Goal: Task Accomplishment & Management: Complete application form

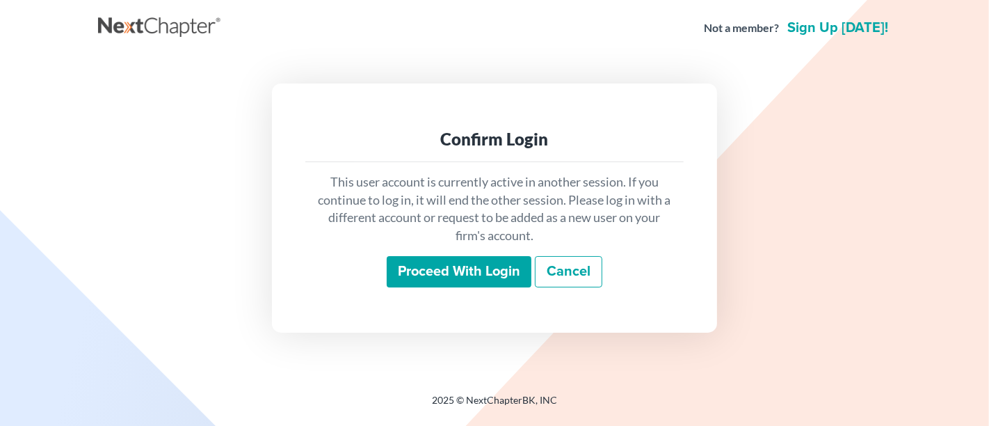
click at [417, 278] on input "Proceed with login" at bounding box center [459, 272] width 145 height 32
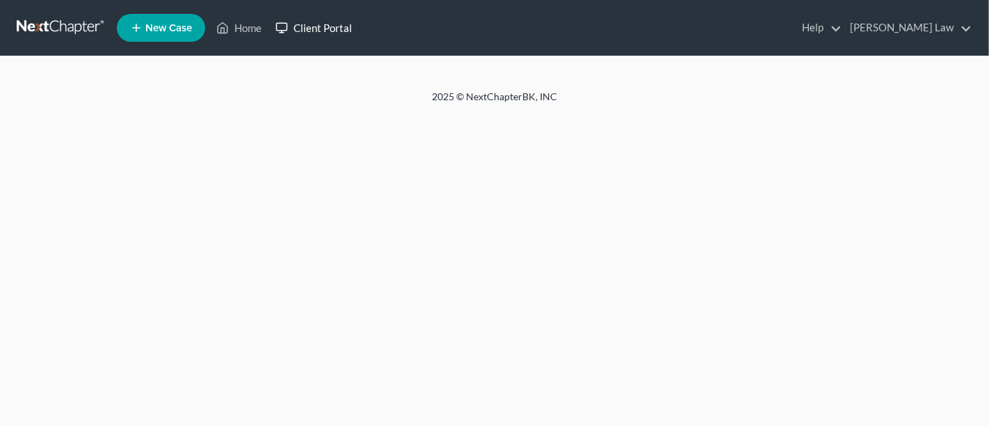
click at [323, 33] on link "Client Portal" at bounding box center [314, 27] width 90 height 25
click at [307, 22] on link "Client Portal" at bounding box center [314, 27] width 90 height 25
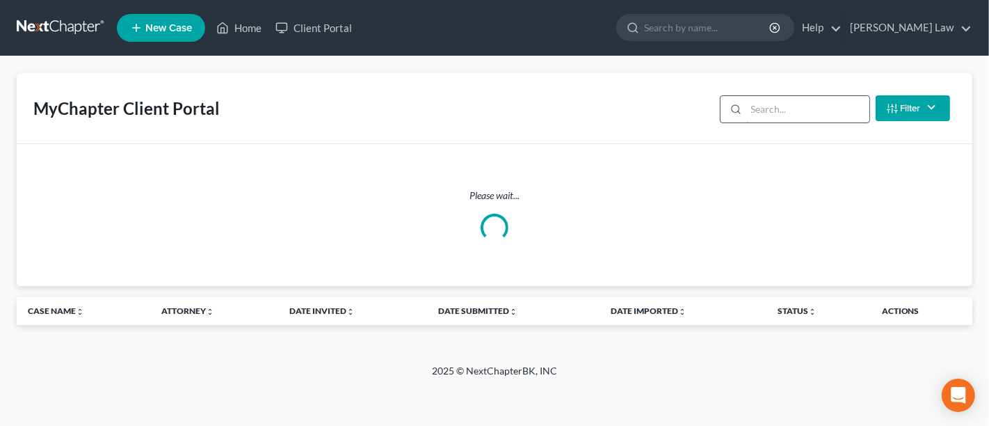
click at [767, 100] on input "search" at bounding box center [807, 109] width 123 height 26
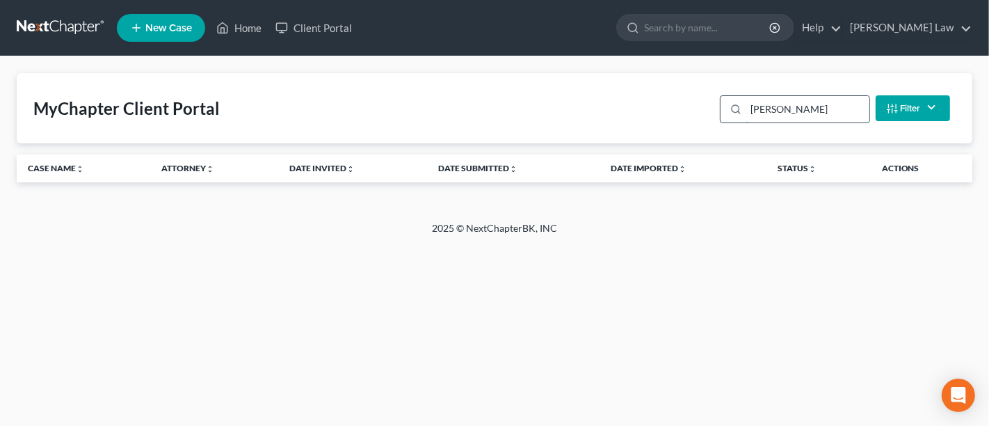
click at [810, 106] on input "[PERSON_NAME]" at bounding box center [807, 109] width 123 height 26
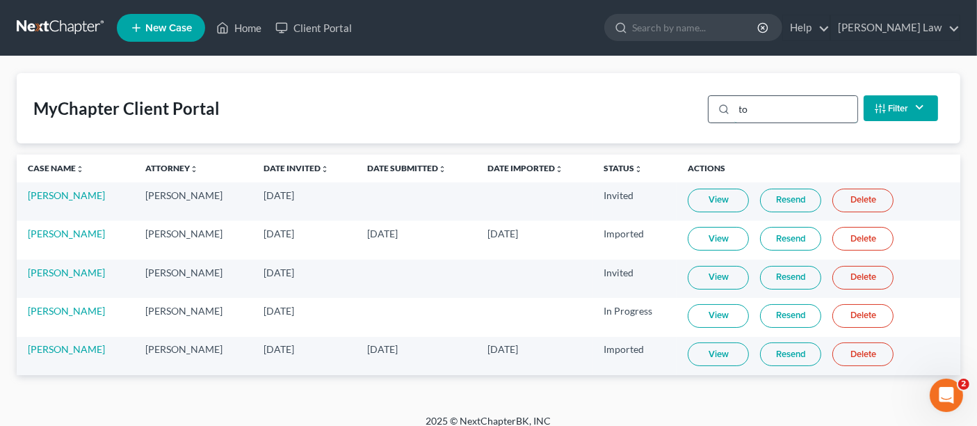
click at [803, 110] on input "to" at bounding box center [796, 109] width 123 height 26
type input "t"
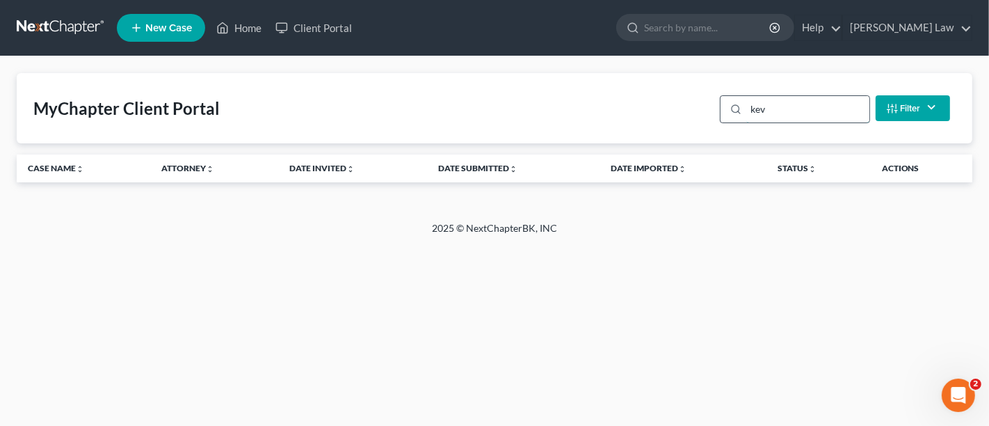
click at [803, 110] on input "kev" at bounding box center [807, 109] width 123 height 26
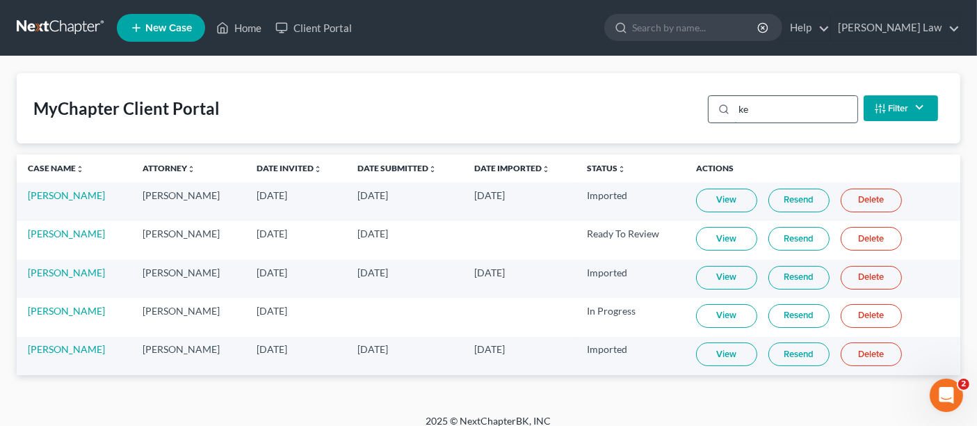
type input "k"
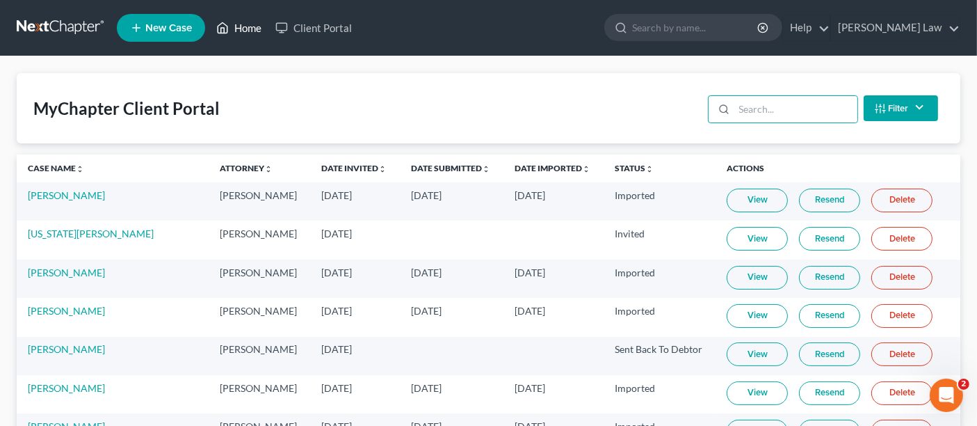
click at [241, 31] on link "Home" at bounding box center [238, 27] width 59 height 25
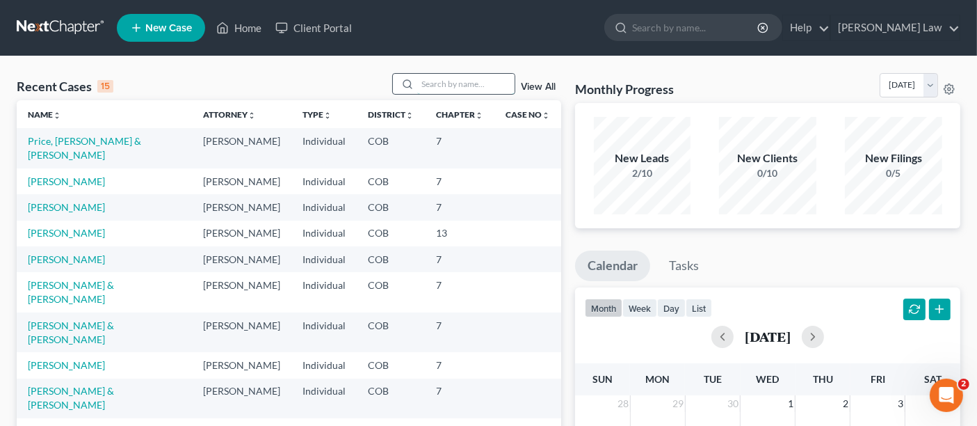
click at [473, 81] on input "search" at bounding box center [465, 84] width 97 height 20
type input "l"
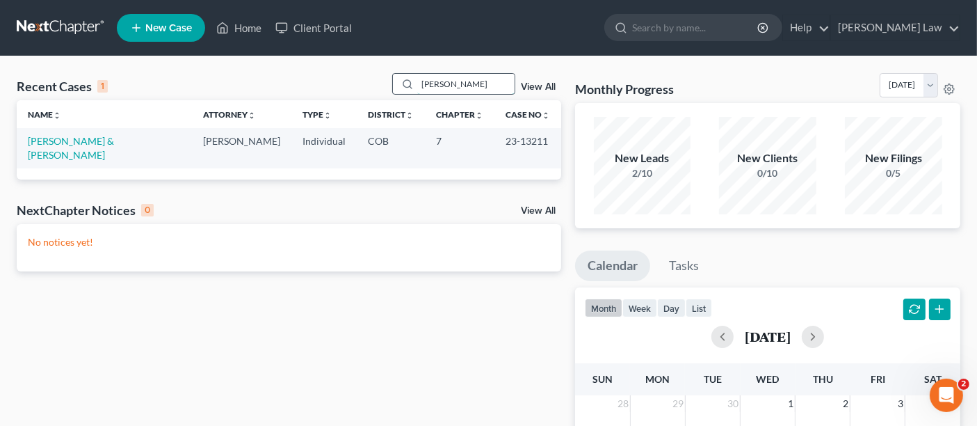
click at [449, 81] on input "[PERSON_NAME]" at bounding box center [465, 84] width 97 height 20
type input "k"
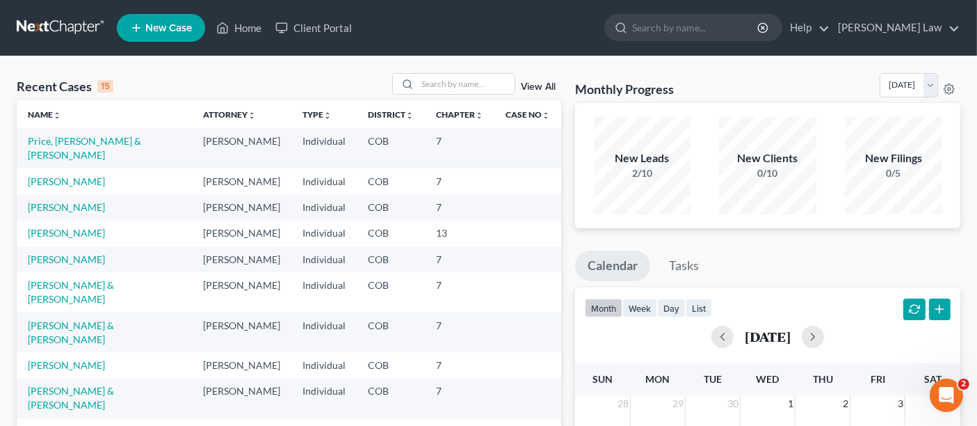
click at [164, 10] on ul "New Case Home Client Portal - No Result - See all results Or Press Enter... Hel…" at bounding box center [539, 28] width 844 height 36
click at [157, 32] on span "New Case" at bounding box center [168, 28] width 47 height 10
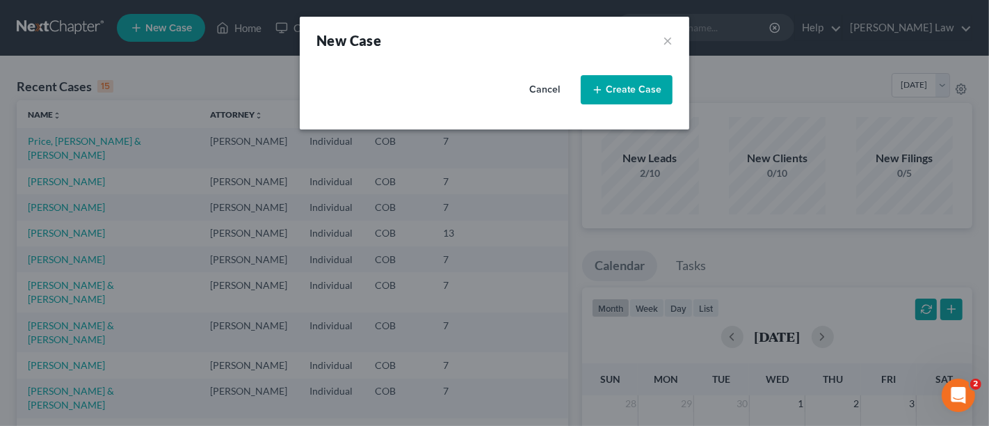
select select "11"
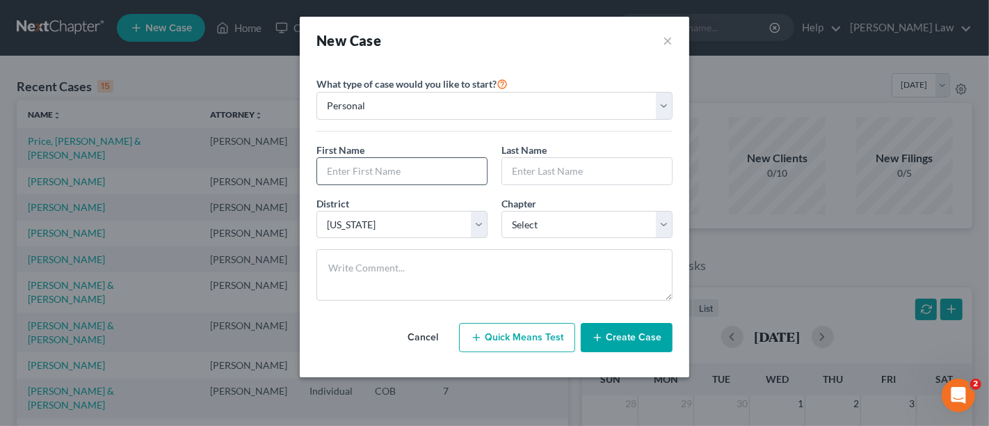
click at [381, 183] on input "text" at bounding box center [402, 171] width 170 height 26
type input "[PERSON_NAME]"
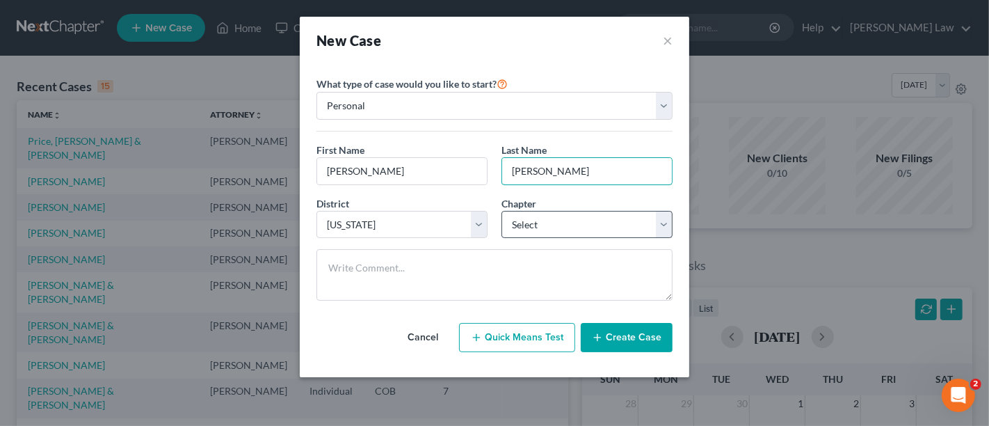
type input "[PERSON_NAME]"
click at [538, 223] on select "Select 7 11 12 13" at bounding box center [587, 225] width 171 height 28
select select "0"
click at [502, 211] on select "Select 7 11 12 13" at bounding box center [587, 225] width 171 height 28
click at [614, 329] on button "Create Case" at bounding box center [627, 337] width 92 height 29
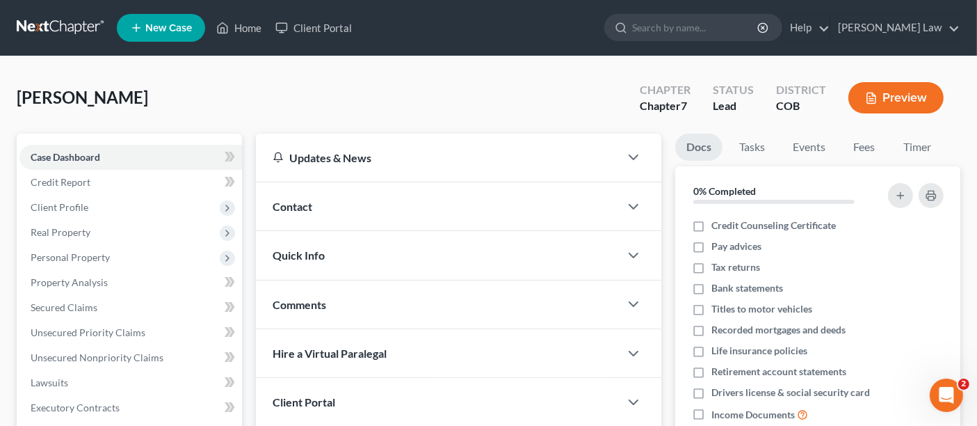
scroll to position [232, 0]
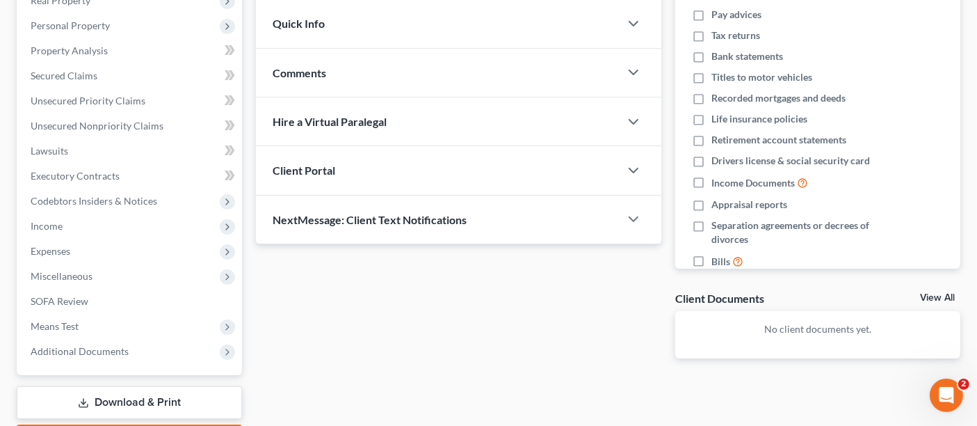
drag, startPoint x: 441, startPoint y: 158, endPoint x: 429, endPoint y: 166, distance: 14.5
click at [441, 158] on div "Client Portal" at bounding box center [437, 170] width 363 height 48
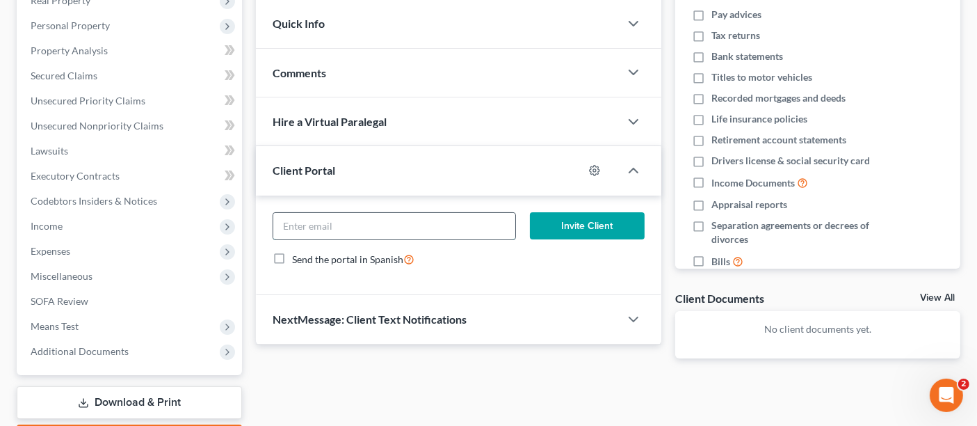
click at [378, 223] on input "email" at bounding box center [394, 226] width 242 height 26
paste input "[EMAIL_ADDRESS][DOMAIN_NAME]>"
type input "[EMAIL_ADDRESS][DOMAIN_NAME]"
click at [583, 223] on button "Invite Client" at bounding box center [587, 226] width 115 height 28
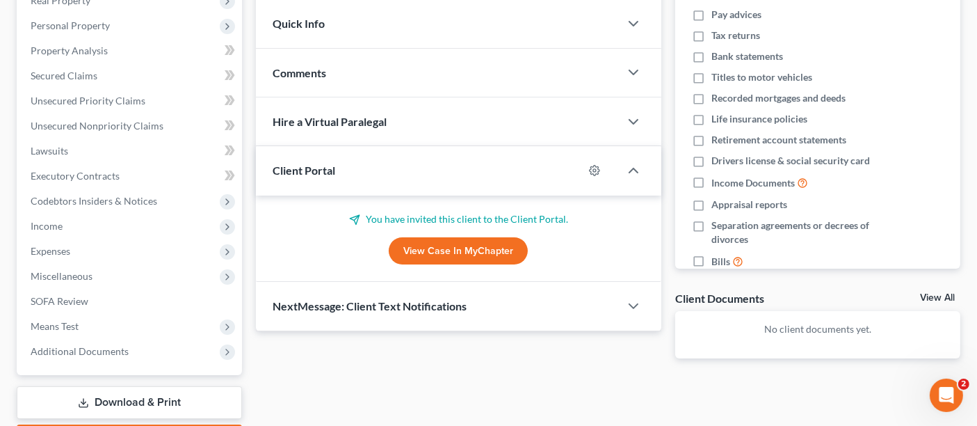
drag, startPoint x: 559, startPoint y: 264, endPoint x: 449, endPoint y: 109, distance: 191.1
click at [449, 109] on div "Hire a Virtual Paralegal" at bounding box center [437, 121] width 363 height 48
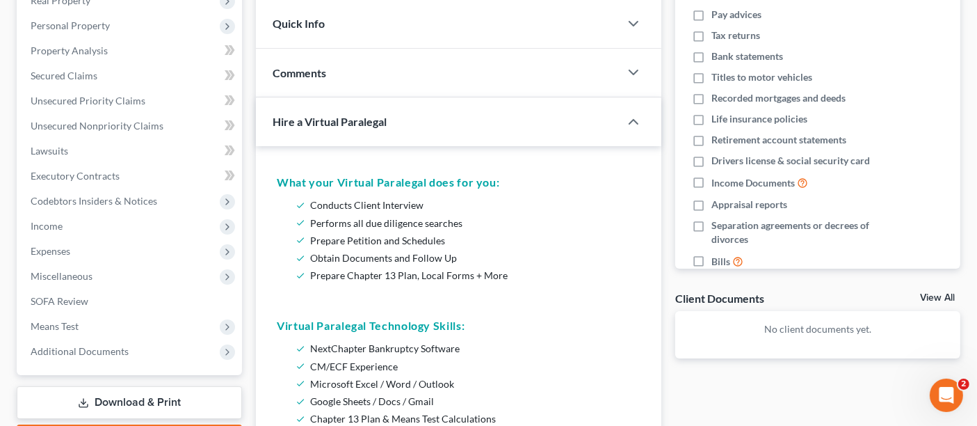
scroll to position [0, 0]
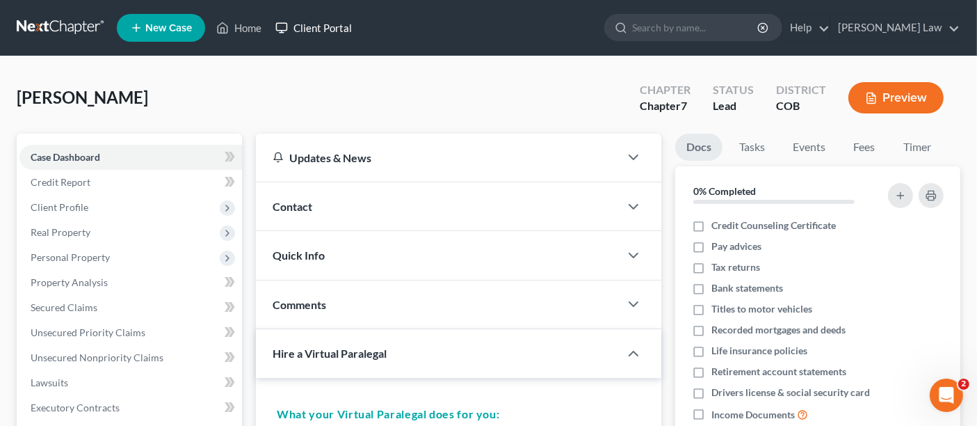
click at [318, 36] on link "Client Portal" at bounding box center [314, 27] width 90 height 25
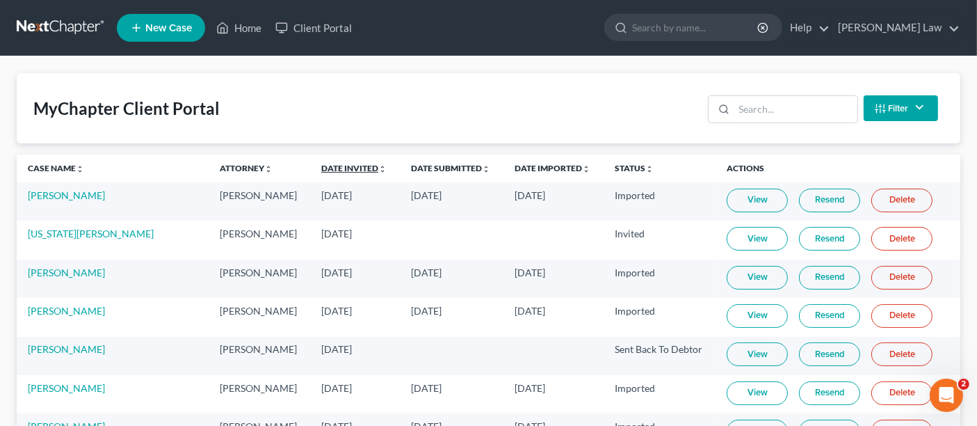
click at [328, 170] on link "Date Invited unfold_more expand_more expand_less" at bounding box center [353, 168] width 65 height 10
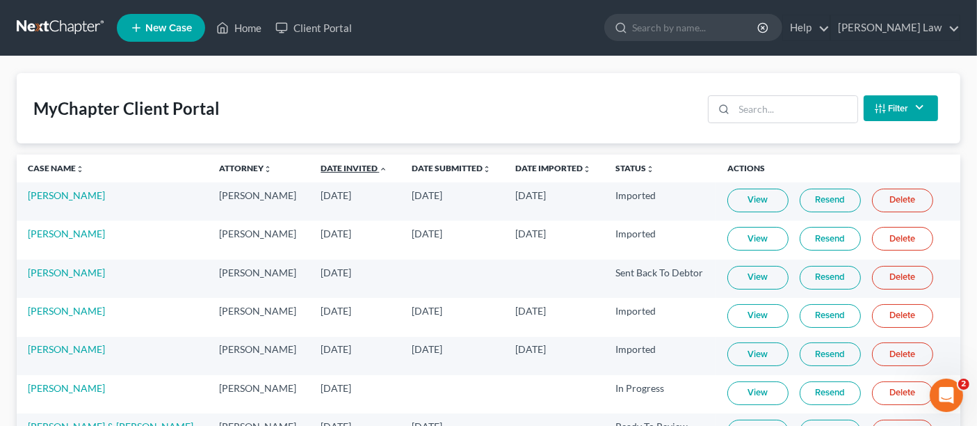
click at [328, 170] on link "Date Invited unfold_more expand_more expand_less" at bounding box center [354, 168] width 67 height 10
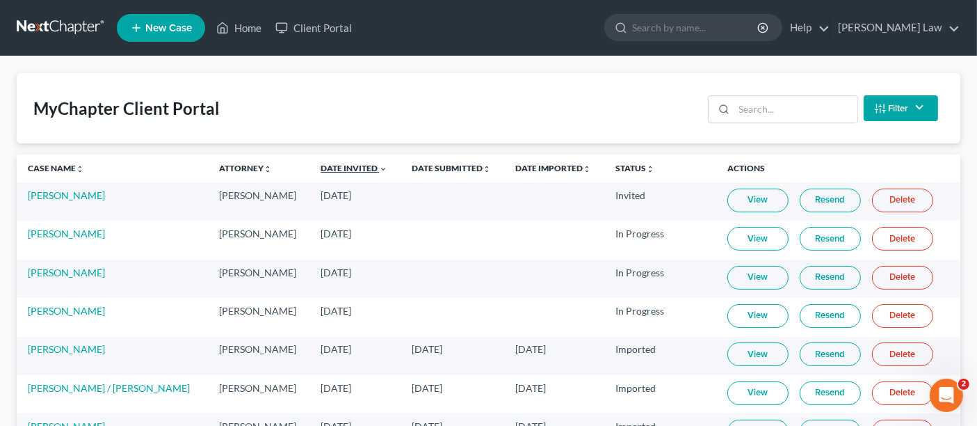
click at [328, 170] on link "Date Invited unfold_more expand_more expand_less" at bounding box center [354, 168] width 67 height 10
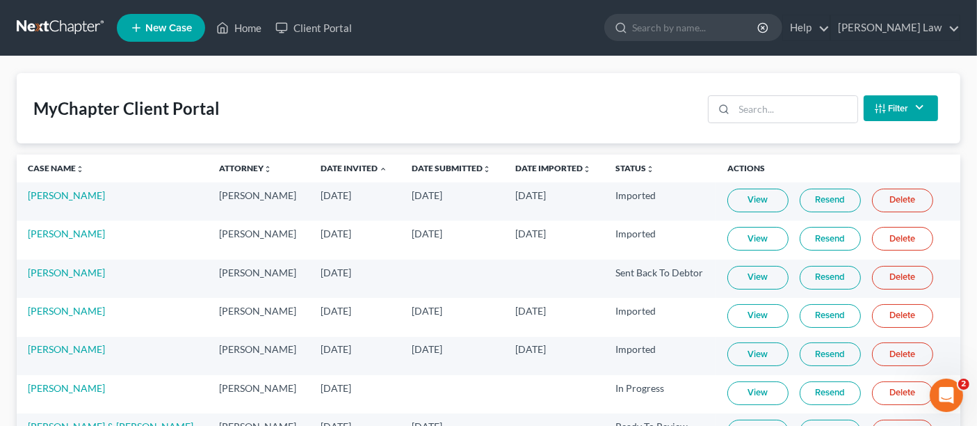
click at [321, 158] on th "Date Invited unfold_more expand_more expand_less" at bounding box center [355, 168] width 91 height 28
click at [321, 160] on th "Date Invited unfold_more expand_more expand_less" at bounding box center [355, 168] width 91 height 28
click at [321, 172] on link "Date Invited unfold_more expand_more expand_less" at bounding box center [354, 168] width 67 height 10
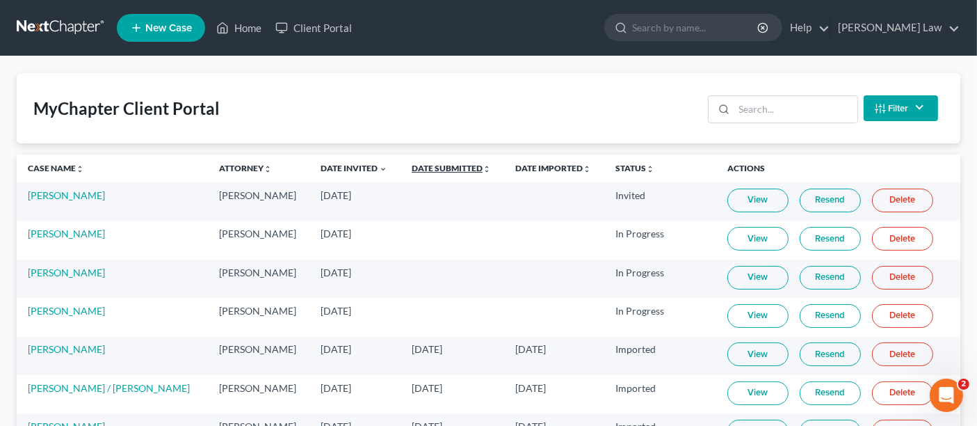
click at [432, 167] on link "Date Submitted unfold_more expand_more expand_less" at bounding box center [451, 168] width 79 height 10
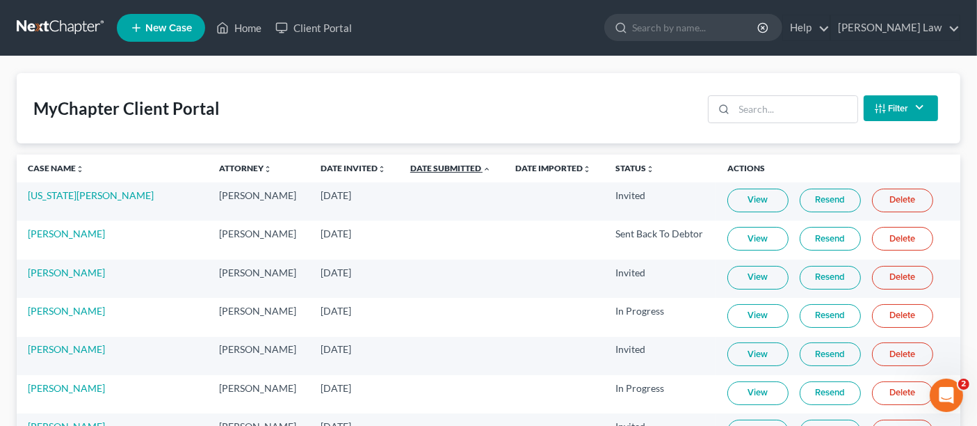
click at [432, 167] on link "Date Submitted unfold_more expand_more expand_less" at bounding box center [450, 168] width 81 height 10
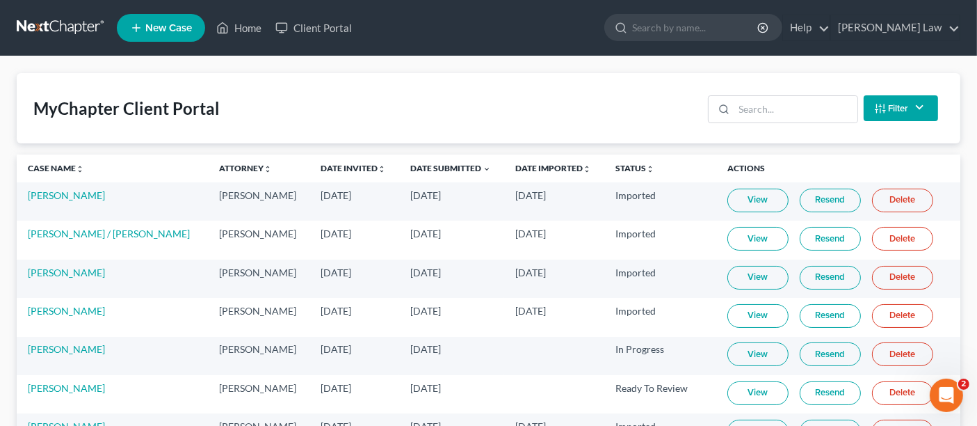
click at [741, 203] on link "View" at bounding box center [758, 201] width 61 height 24
